Goal: Task Accomplishment & Management: Complete application form

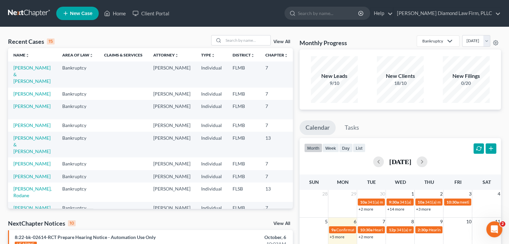
click at [79, 13] on span "New Case" at bounding box center [81, 13] width 22 height 5
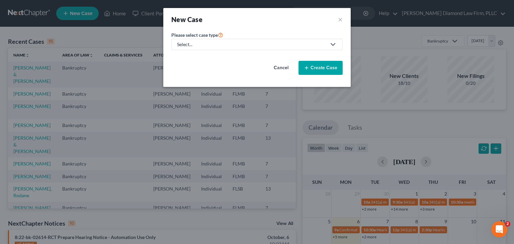
click at [204, 44] on div "Select..." at bounding box center [251, 44] width 149 height 7
click at [202, 57] on div "Bankruptcy" at bounding box center [192, 57] width 28 height 7
select select "15"
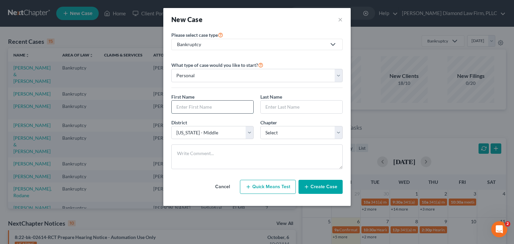
click at [222, 109] on input "text" at bounding box center [213, 107] width 82 height 13
type input "[PERSON_NAME]"
click at [272, 105] on input "text" at bounding box center [302, 107] width 82 height 13
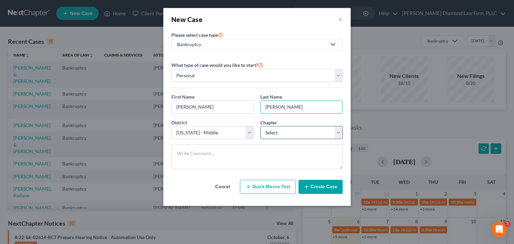
type input "[PERSON_NAME]"
click at [289, 136] on select "Select 7 11 12 13" at bounding box center [301, 132] width 82 height 13
select select "0"
click at [260, 126] on select "Select 7 11 12 13" at bounding box center [301, 132] width 82 height 13
click at [317, 185] on button "Create Case" at bounding box center [321, 187] width 44 height 14
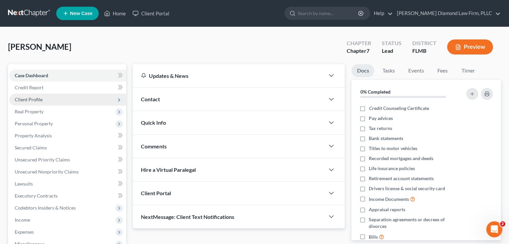
click at [38, 99] on span "Client Profile" at bounding box center [29, 100] width 28 height 6
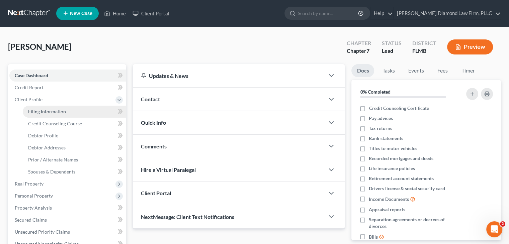
click at [37, 111] on span "Filing Information" at bounding box center [47, 112] width 38 height 6
select select "1"
select select "0"
select select "15"
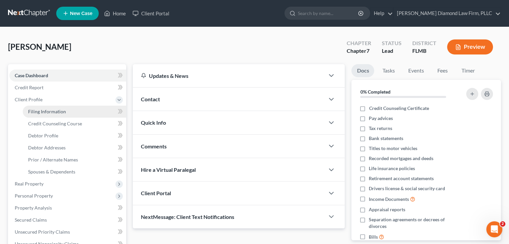
select select "9"
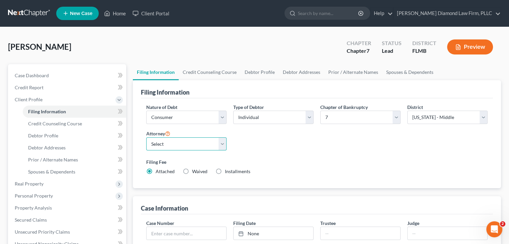
click at [179, 146] on select "Select [PERSON_NAME] - FLMB [PERSON_NAME] - FLSB [PERSON_NAME] - FLNB" at bounding box center [186, 144] width 80 height 13
select select "0"
click at [146, 138] on select "Select [PERSON_NAME] - FLMB [PERSON_NAME] - FLSB [PERSON_NAME] - FLNB" at bounding box center [186, 144] width 80 height 13
click at [262, 73] on link "Debtor Profile" at bounding box center [260, 72] width 38 height 16
select select "0"
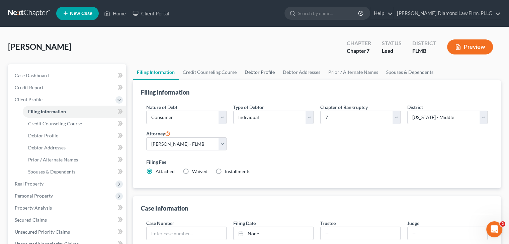
select select "0"
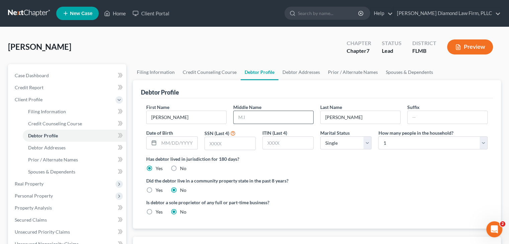
click at [244, 121] on input "text" at bounding box center [274, 117] width 80 height 13
type input "[PERSON_NAME]"
click at [171, 143] on input "text" at bounding box center [178, 143] width 38 height 13
type input "[DATE]"
click at [219, 146] on input "text" at bounding box center [230, 143] width 51 height 13
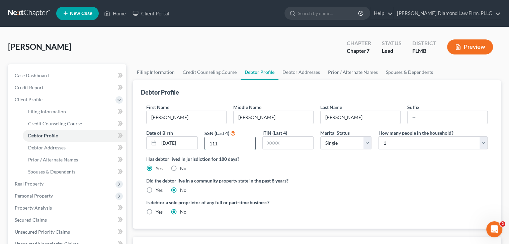
type input "1115"
click at [315, 69] on link "Debtor Addresses" at bounding box center [301, 72] width 46 height 16
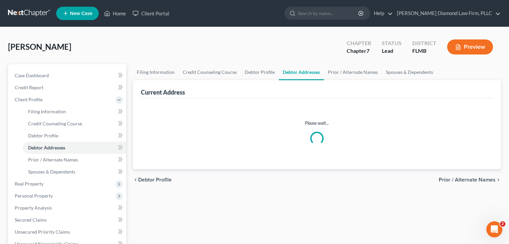
select select "0"
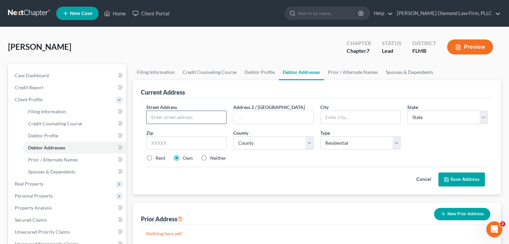
click at [180, 120] on input "text" at bounding box center [187, 117] width 80 height 13
type input "[STREET_ADDRESS]"
click at [335, 117] on input "text" at bounding box center [361, 117] width 80 height 13
type input "[GEOGRAPHIC_DATA]"
click at [418, 117] on select "State [US_STATE] AK AR AZ CA CO CT DE DC [GEOGRAPHIC_DATA] [GEOGRAPHIC_DATA] GU…" at bounding box center [447, 117] width 80 height 13
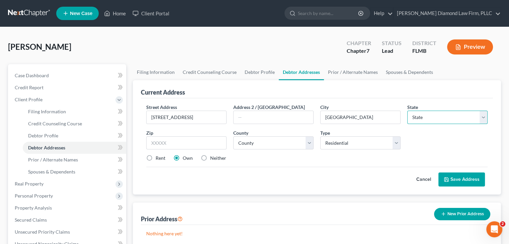
select select "9"
click at [407, 111] on select "State [US_STATE] AK AR AZ CA CO CT DE DC [GEOGRAPHIC_DATA] [GEOGRAPHIC_DATA] GU…" at bounding box center [447, 117] width 80 height 13
click at [254, 142] on select "County [GEOGRAPHIC_DATA] [GEOGRAPHIC_DATA] [GEOGRAPHIC_DATA] [GEOGRAPHIC_DATA] …" at bounding box center [273, 143] width 80 height 13
select select "25"
click at [233, 137] on select "County [GEOGRAPHIC_DATA] [GEOGRAPHIC_DATA] [GEOGRAPHIC_DATA] [GEOGRAPHIC_DATA] …" at bounding box center [273, 143] width 80 height 13
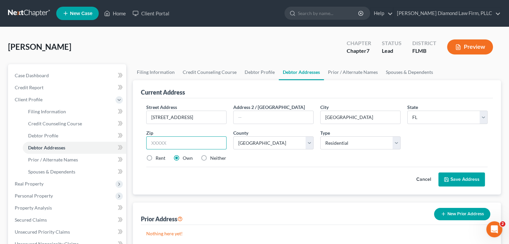
click at [192, 142] on input "text" at bounding box center [186, 143] width 80 height 13
type input "34610"
click at [478, 178] on button "Save Address" at bounding box center [461, 180] width 47 height 14
type input "[GEOGRAPHIC_DATA]"
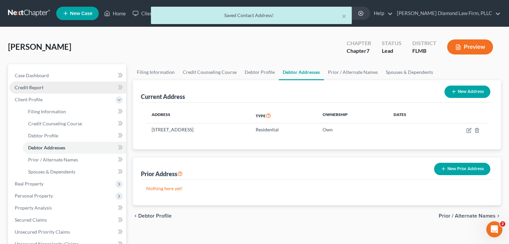
click at [34, 87] on span "Credit Report" at bounding box center [29, 88] width 29 height 6
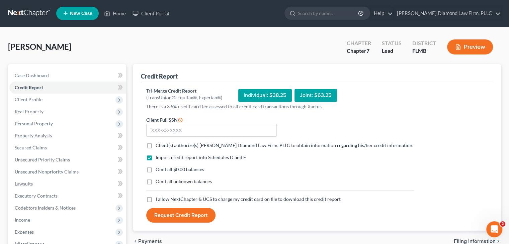
click at [156, 146] on label "Client(s) authorize(s) [PERSON_NAME] Diamond Law Firm, PLLC to obtain informati…" at bounding box center [285, 145] width 258 height 7
click at [158, 146] on input "Client(s) authorize(s) [PERSON_NAME] Diamond Law Firm, PLLC to obtain informati…" at bounding box center [160, 144] width 4 height 4
checkbox input "true"
click at [156, 200] on label "I allow NextChapter & UCS to charge my credit card on file to download this cre…" at bounding box center [248, 199] width 185 height 7
click at [158, 200] on input "I allow NextChapter & UCS to charge my credit card on file to download this cre…" at bounding box center [160, 198] width 4 height 4
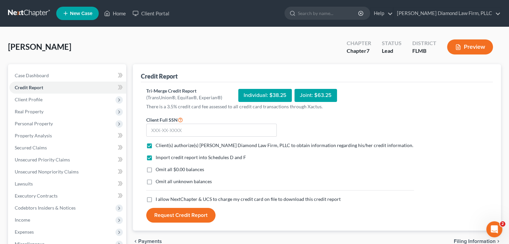
checkbox input "true"
click at [178, 132] on input "text" at bounding box center [211, 130] width 131 height 13
type input "651-01-1115"
click at [173, 214] on button "Request Credit Report" at bounding box center [180, 215] width 69 height 15
